Goal: Transaction & Acquisition: Purchase product/service

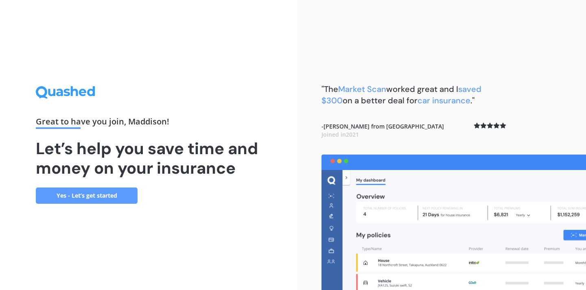
click at [96, 190] on link "Yes - Let’s get started" at bounding box center [87, 196] width 102 height 16
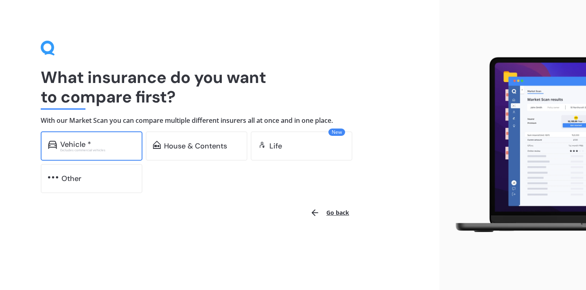
click at [113, 151] on div "Excludes commercial vehicles" at bounding box center [97, 150] width 75 height 3
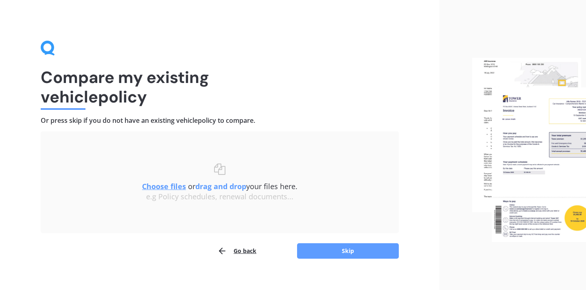
scroll to position [10, 0]
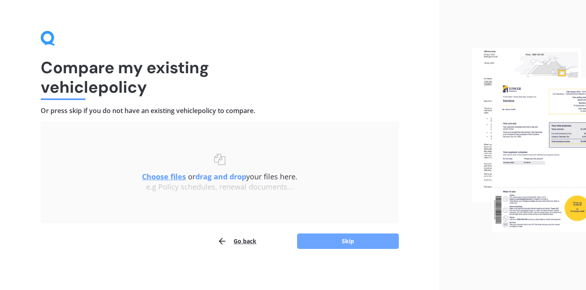
click at [348, 246] on button "Skip" at bounding box center [348, 241] width 102 height 15
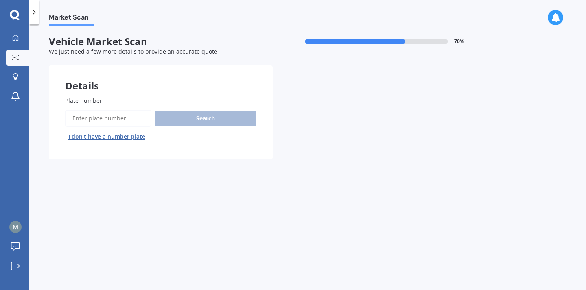
click at [125, 140] on button "I don’t have a number plate" at bounding box center [106, 136] width 83 height 13
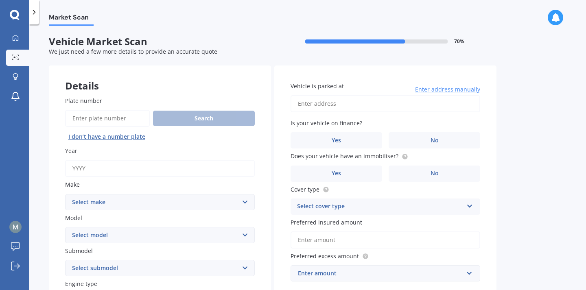
click at [131, 168] on input "Year" at bounding box center [160, 168] width 190 height 17
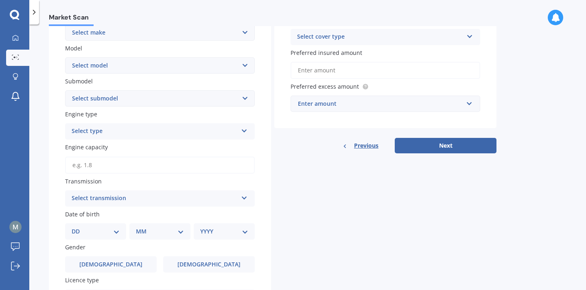
scroll to position [131, 0]
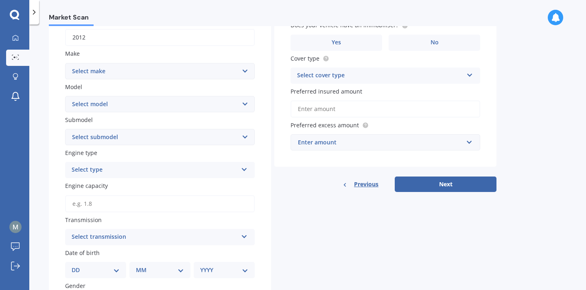
type input "2012"
click at [173, 78] on select "Select make AC ALFA ROMEO ASTON [PERSON_NAME] AUDI AUSTIN BEDFORD Bentley BMW B…" at bounding box center [160, 71] width 190 height 16
select select "MAZDA"
click at [135, 104] on select "Select model" at bounding box center [160, 104] width 190 height 16
click at [138, 102] on select "Select model 121 2 3 323 323 / Familia 6 626 929 Atenza Autozam Axela AZ3 B2000…" at bounding box center [160, 104] width 190 height 16
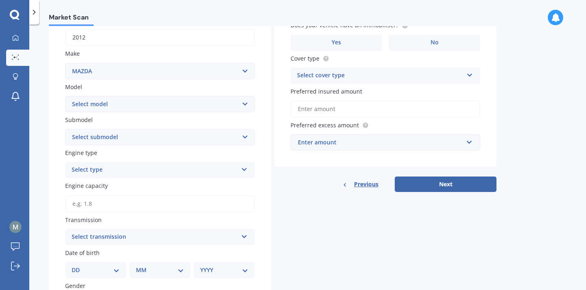
select select "AXELA"
click at [127, 140] on select "Select submodel (All other) 2.3 Sporthatch 2.3 turbo Hatchback Hatchback turbo …" at bounding box center [160, 137] width 190 height 16
click at [242, 168] on icon at bounding box center [244, 168] width 7 height 6
click at [233, 184] on div "Petrol" at bounding box center [160, 186] width 189 height 15
click at [249, 124] on div "Submodel Select submodel (All other) 2.3 Sporthatch 2.3 turbo Hatchback Hatchba…" at bounding box center [160, 131] width 190 height 30
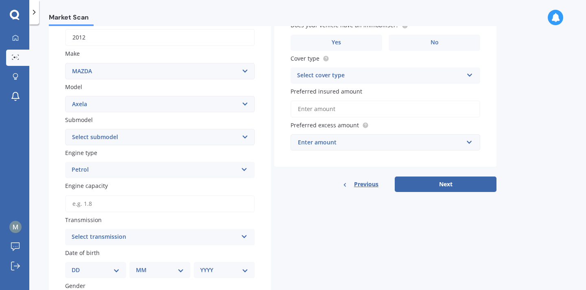
click at [249, 134] on select "Select submodel (All other) 2.3 Sporthatch 2.3 turbo Hatchback Hatchback turbo …" at bounding box center [160, 137] width 190 height 16
click at [247, 136] on select "Select submodel (All other) 2.3 Sporthatch 2.3 turbo Hatchback Hatchback turbo …" at bounding box center [160, 137] width 190 height 16
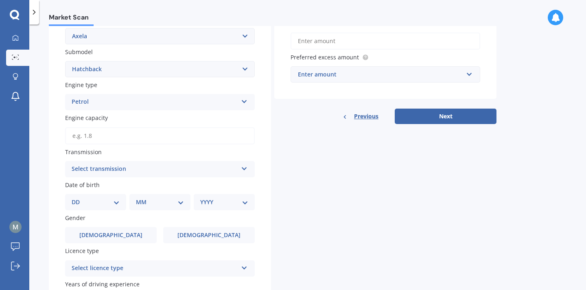
scroll to position [212, 0]
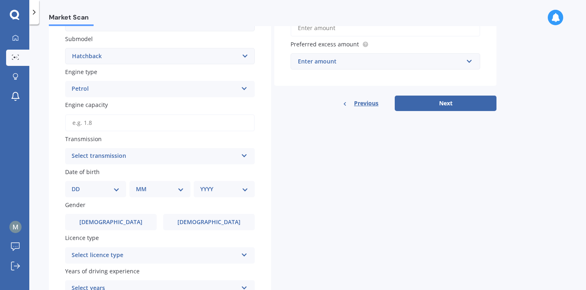
click at [248, 57] on select "Select submodel (All other) 2.3 Sporthatch 2.3 turbo Hatchback Hatchback turbo …" at bounding box center [160, 56] width 190 height 16
select select "2.3 SPORTHATCH"
click at [265, 82] on div "Plate number Search I don’t have a number plate Year [DATE] Make Select make AC…" at bounding box center [160, 107] width 222 height 478
click at [235, 126] on input "Engine capacity" at bounding box center [160, 122] width 190 height 17
type input "2.0"
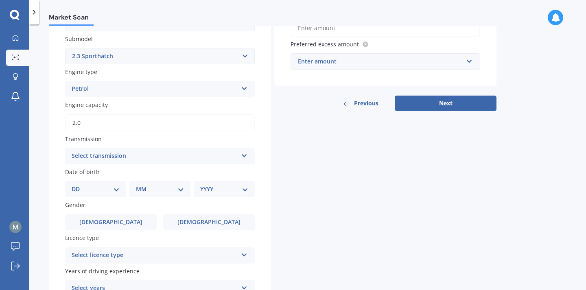
click at [239, 154] on div "Select transmission Auto Manual Other" at bounding box center [160, 156] width 190 height 16
click at [214, 174] on div "Auto" at bounding box center [160, 172] width 189 height 15
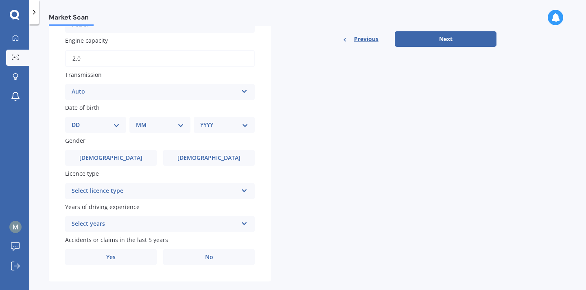
scroll to position [289, 0]
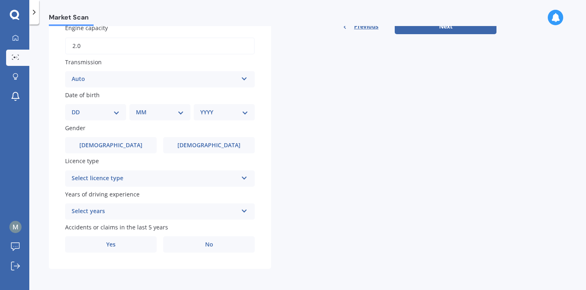
click at [114, 114] on select "DD 01 02 03 04 05 06 07 08 09 10 11 12 13 14 15 16 17 18 19 20 21 22 23 24 25 2…" at bounding box center [96, 112] width 48 height 9
select select "07"
click at [177, 111] on select "MM 01 02 03 04 05 06 07 08 09 10 11 12" at bounding box center [161, 112] width 45 height 9
select select "06"
click at [231, 113] on select "YYYY 2025 2024 2023 2022 2021 2020 2019 2018 2017 2016 2015 2014 2013 2012 2011…" at bounding box center [222, 112] width 45 height 9
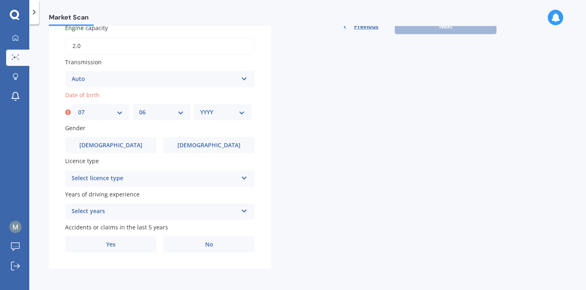
select select "1998"
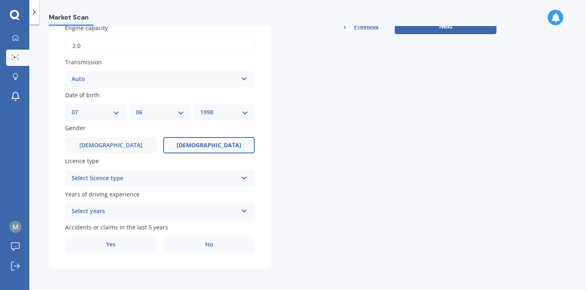
click at [199, 139] on label "[DEMOGRAPHIC_DATA]" at bounding box center [209, 145] width 92 height 16
click at [0, 0] on input "[DEMOGRAPHIC_DATA]" at bounding box center [0, 0] width 0 height 0
click at [226, 173] on div "Select licence type NZ Full NZ Restricted NZ Learners [GEOGRAPHIC_DATA] [GEOGRA…" at bounding box center [160, 178] width 190 height 16
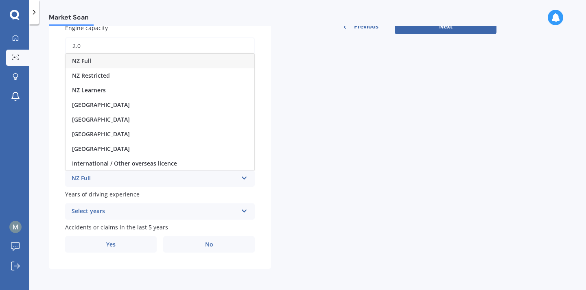
click at [152, 61] on div "NZ Full" at bounding box center [160, 61] width 189 height 15
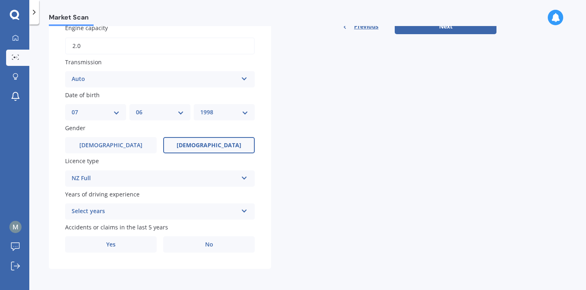
click at [197, 212] on div "Select years" at bounding box center [155, 212] width 166 height 10
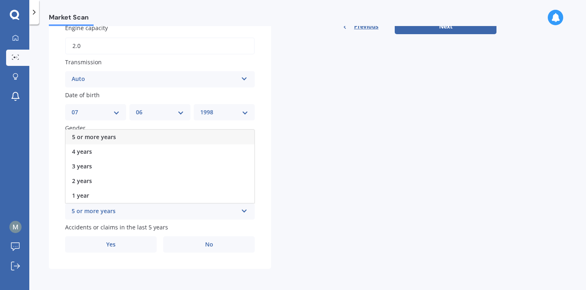
click at [142, 135] on div "5 or more years" at bounding box center [160, 137] width 189 height 15
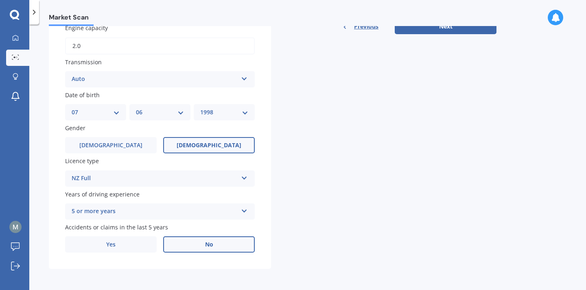
click at [187, 247] on label "No" at bounding box center [209, 244] width 92 height 16
click at [0, 0] on input "No" at bounding box center [0, 0] width 0 height 0
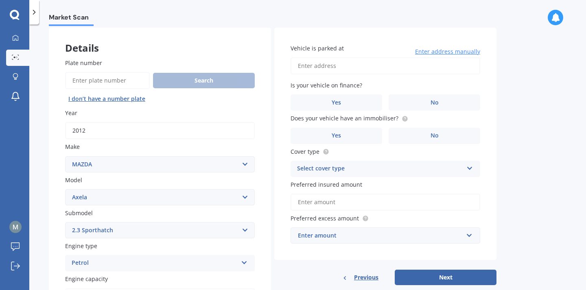
scroll to position [0, 0]
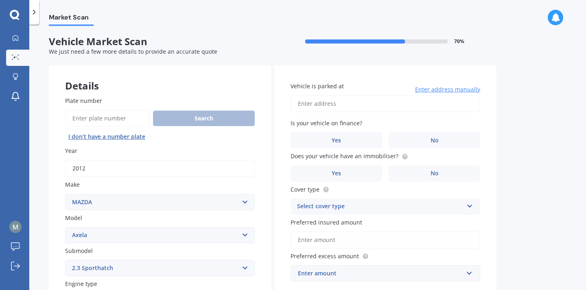
click at [383, 107] on input "Vehicle is parked at" at bounding box center [385, 103] width 190 height 17
type input "[STREET_ADDRESS]"
click at [415, 135] on label "No" at bounding box center [435, 140] width 92 height 16
click at [0, 0] on input "No" at bounding box center [0, 0] width 0 height 0
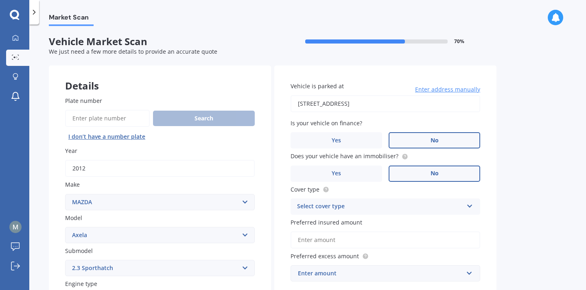
click at [426, 176] on label "No" at bounding box center [435, 174] width 92 height 16
click at [0, 0] on input "No" at bounding box center [0, 0] width 0 height 0
click at [423, 210] on div "Select cover type" at bounding box center [380, 207] width 166 height 10
click at [396, 217] on div "Comprehensive" at bounding box center [385, 222] width 189 height 15
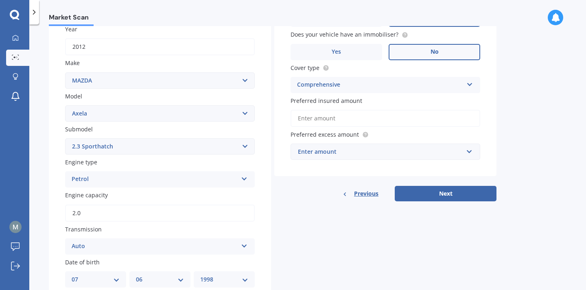
scroll to position [122, 0]
click at [393, 122] on input "Preferred insured amount" at bounding box center [385, 117] width 190 height 17
click at [423, 130] on label "Preferred excess amount" at bounding box center [383, 134] width 186 height 9
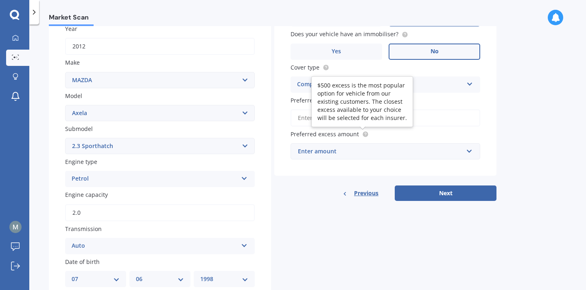
click at [363, 135] on circle at bounding box center [365, 134] width 5 height 5
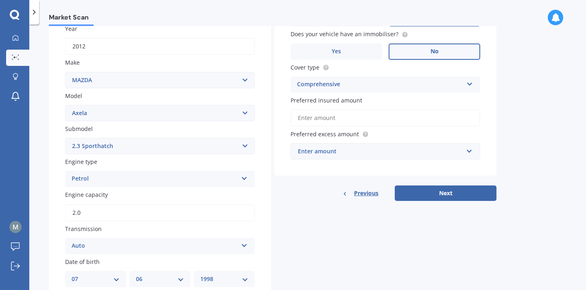
click at [362, 147] on div "Enter amount" at bounding box center [380, 151] width 165 height 9
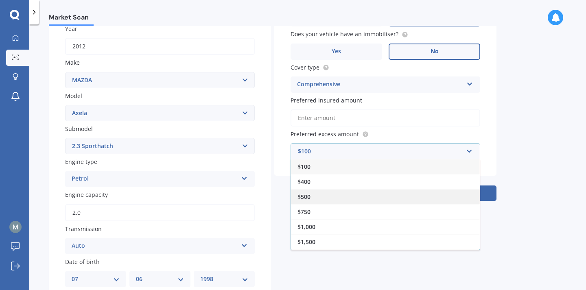
click at [333, 194] on div "$500" at bounding box center [385, 196] width 189 height 15
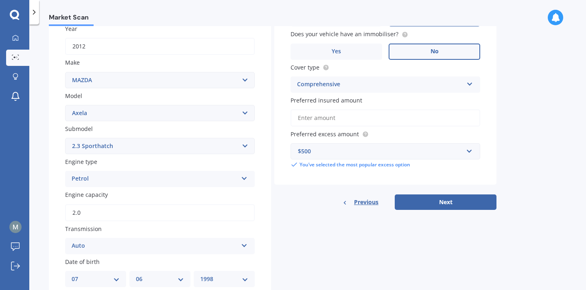
click at [349, 116] on input "Preferred insured amount" at bounding box center [385, 117] width 190 height 17
click at [481, 122] on div "Vehicle is parked at [STREET_ADDRESS] Enter address manually Is your vehicle on…" at bounding box center [385, 64] width 222 height 242
click at [452, 212] on div "Details Plate number Search I don’t have a number plate Year [DATE] Make Select…" at bounding box center [273, 189] width 448 height 492
click at [452, 210] on button "Next" at bounding box center [446, 201] width 102 height 15
click at [351, 123] on input "Preferred insured amount" at bounding box center [385, 117] width 190 height 17
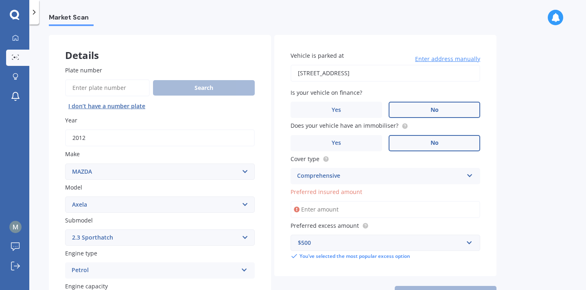
scroll to position [17, 0]
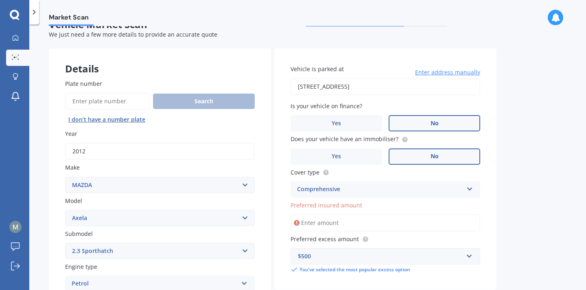
click at [525, 87] on div "Market Scan Vehicle Market Scan 70 % We just need a few more details to provide…" at bounding box center [307, 159] width 557 height 266
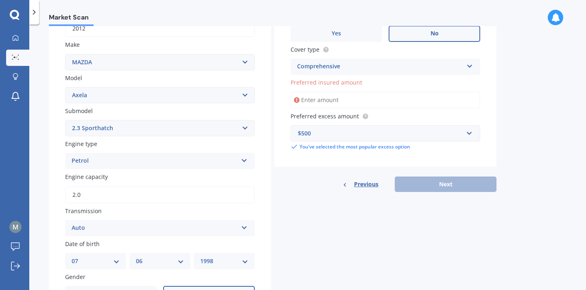
scroll to position [138, 0]
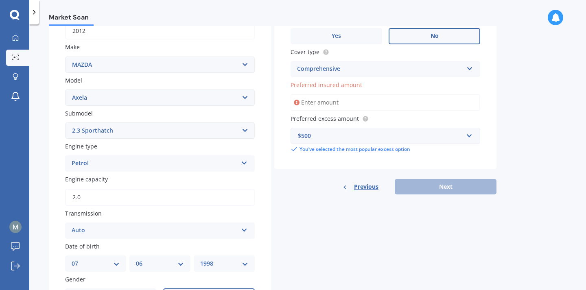
click at [402, 109] on input "Preferred insured amount" at bounding box center [385, 102] width 190 height 17
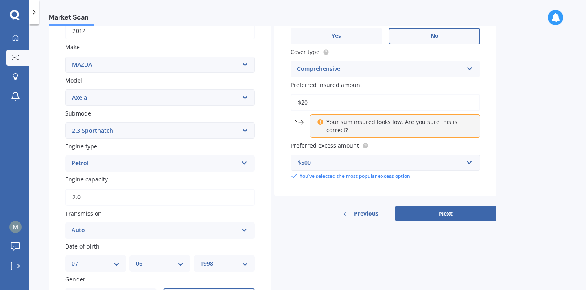
drag, startPoint x: 316, startPoint y: 103, endPoint x: 308, endPoint y: 103, distance: 7.8
click at [308, 104] on input "$20" at bounding box center [385, 102] width 190 height 17
type input "$2"
click at [498, 116] on div "Market Scan Vehicle Market Scan 70 % We just need a few more details to provide…" at bounding box center [307, 159] width 557 height 266
click at [384, 100] on input "$1,200" at bounding box center [385, 102] width 190 height 17
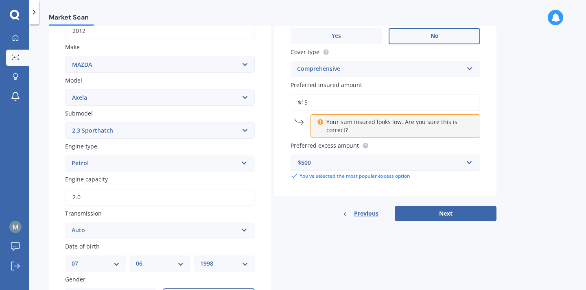
type input "$1"
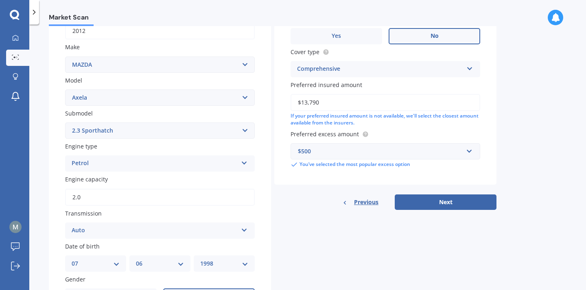
type input "$13,790"
click at [503, 124] on div "Market Scan Vehicle Market Scan 70 % We just need a few more details to provide…" at bounding box center [307, 159] width 557 height 266
click at [428, 206] on button "Next" at bounding box center [446, 201] width 102 height 15
select select "07"
select select "06"
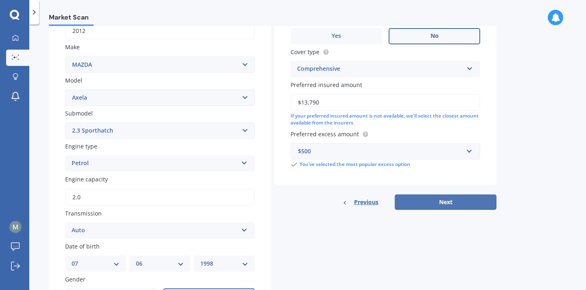
select select "1998"
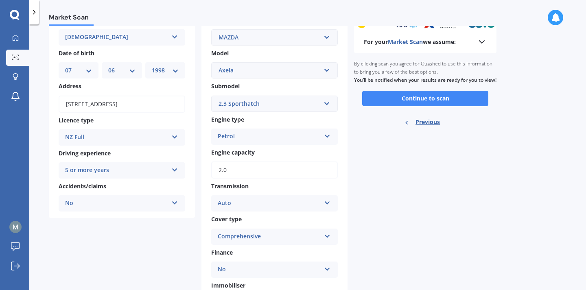
scroll to position [59, 0]
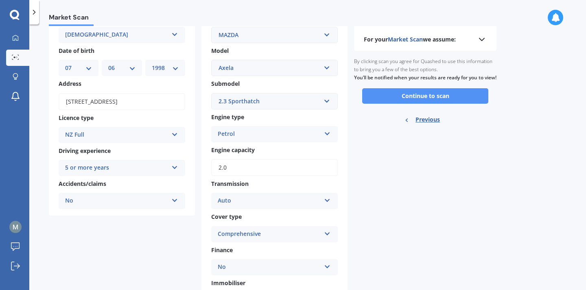
click at [451, 104] on button "Continue to scan" at bounding box center [425, 95] width 126 height 15
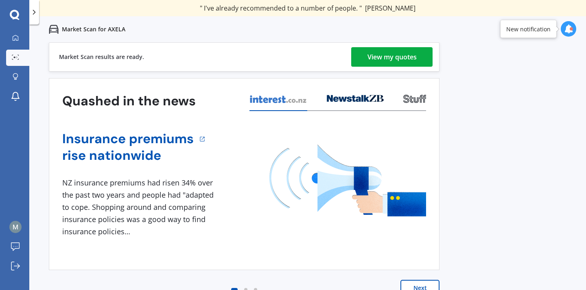
click at [412, 59] on div "View my quotes" at bounding box center [391, 57] width 49 height 20
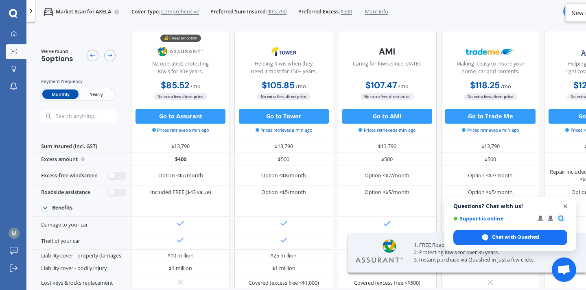
click at [564, 205] on span "Close chat" at bounding box center [565, 206] width 10 height 10
